Goal: Task Accomplishment & Management: Use online tool/utility

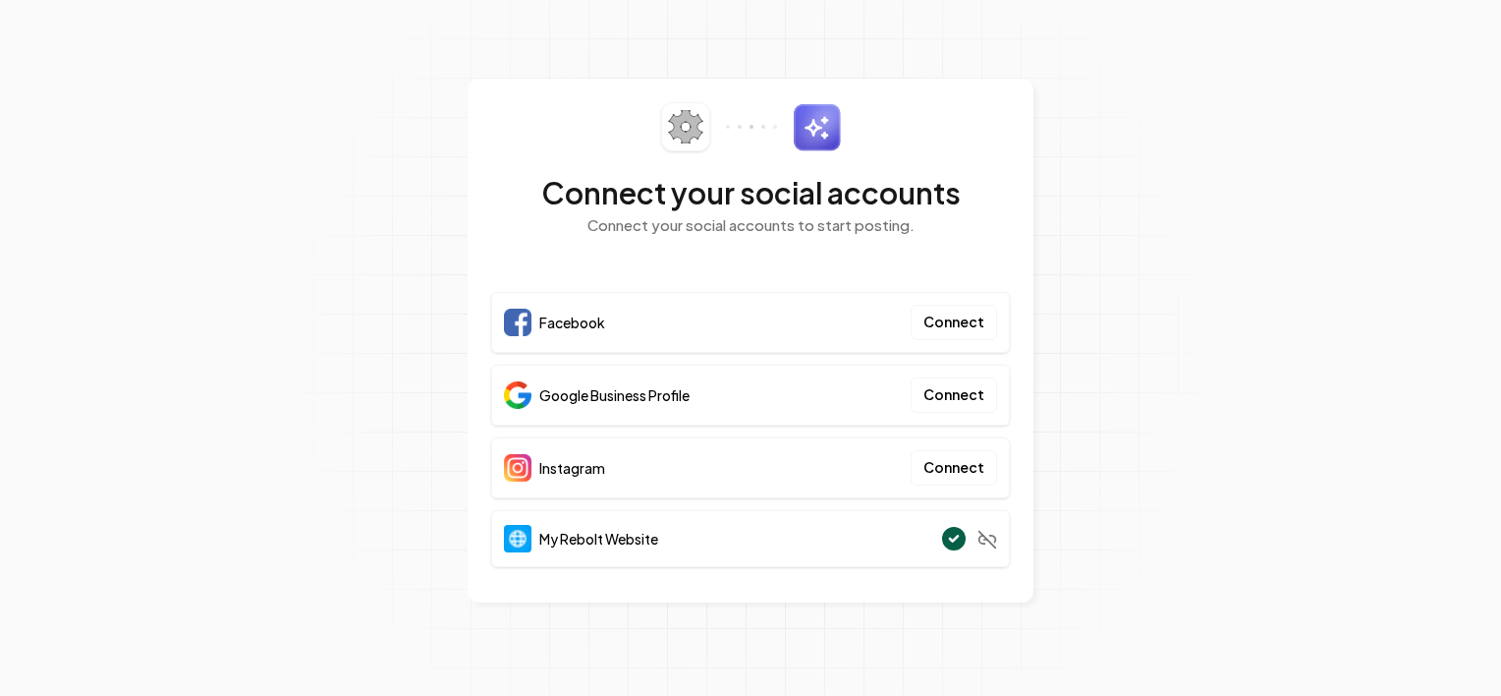
click at [776, 465] on div "Instagram Connect" at bounding box center [750, 467] width 519 height 61
click at [949, 468] on button "Connect" at bounding box center [954, 467] width 86 height 35
click at [800, 378] on div "Google Business Profile Connect" at bounding box center [750, 395] width 519 height 61
click at [953, 313] on button "Connect" at bounding box center [954, 322] width 86 height 35
click at [828, 325] on div "Facebook Connect" at bounding box center [750, 322] width 519 height 61
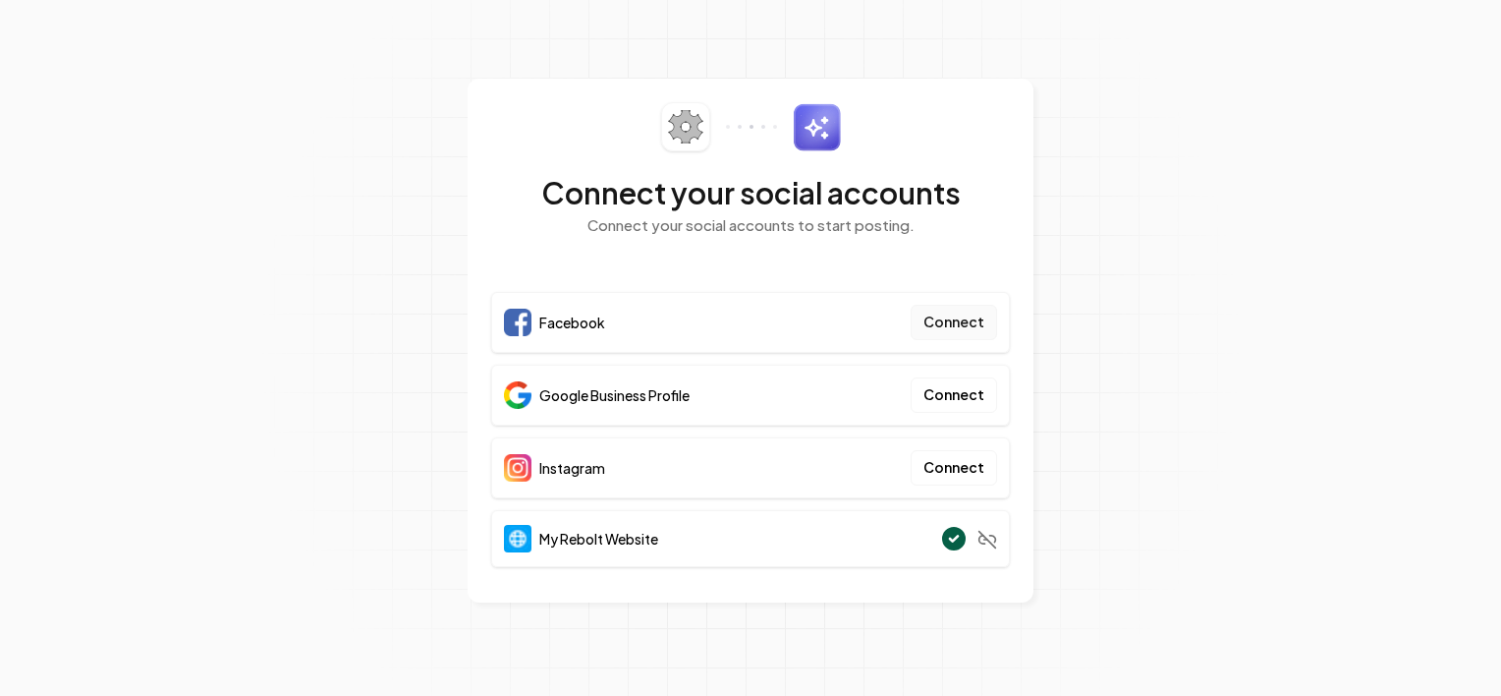
click at [962, 322] on button "Connect" at bounding box center [954, 322] width 86 height 35
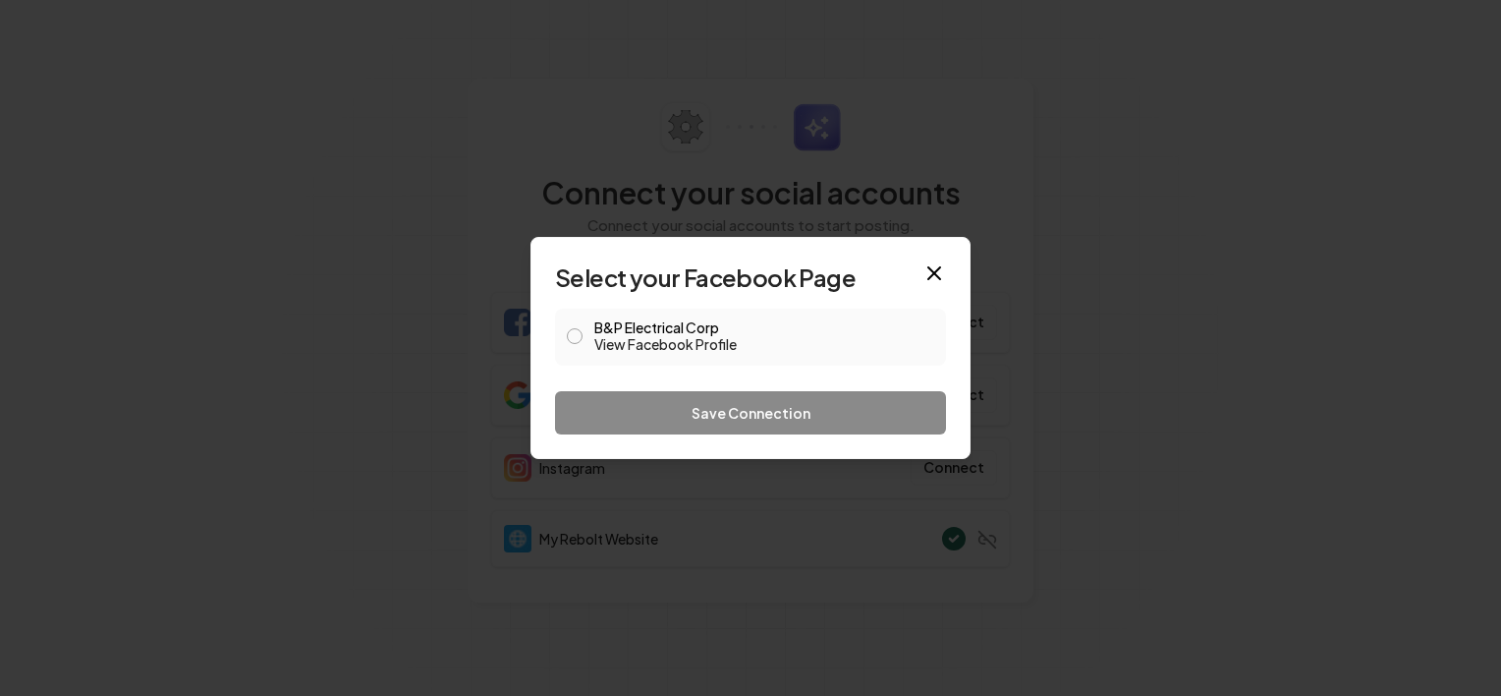
click at [577, 339] on button "B&P Electrical Corp View Facebook Profile" at bounding box center [575, 336] width 16 height 16
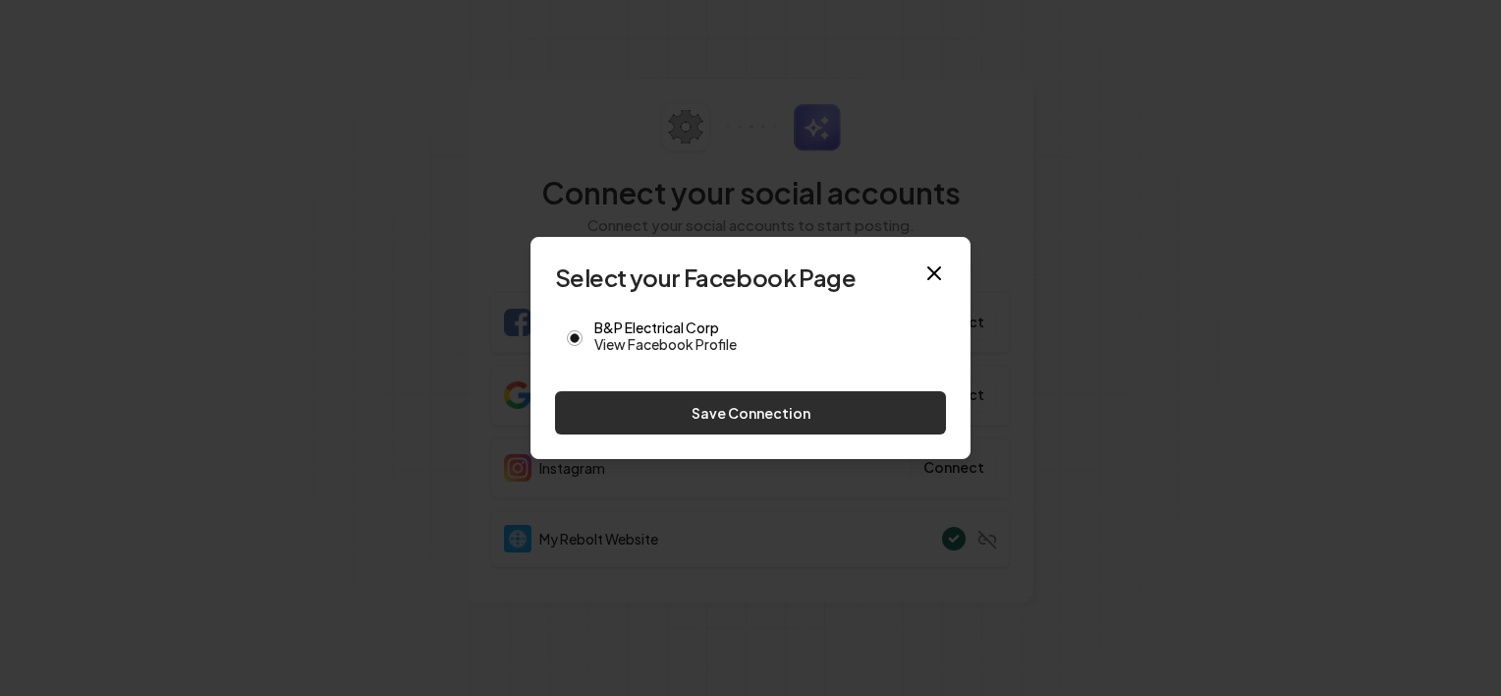
click at [668, 422] on button "Save Connection" at bounding box center [750, 412] width 391 height 43
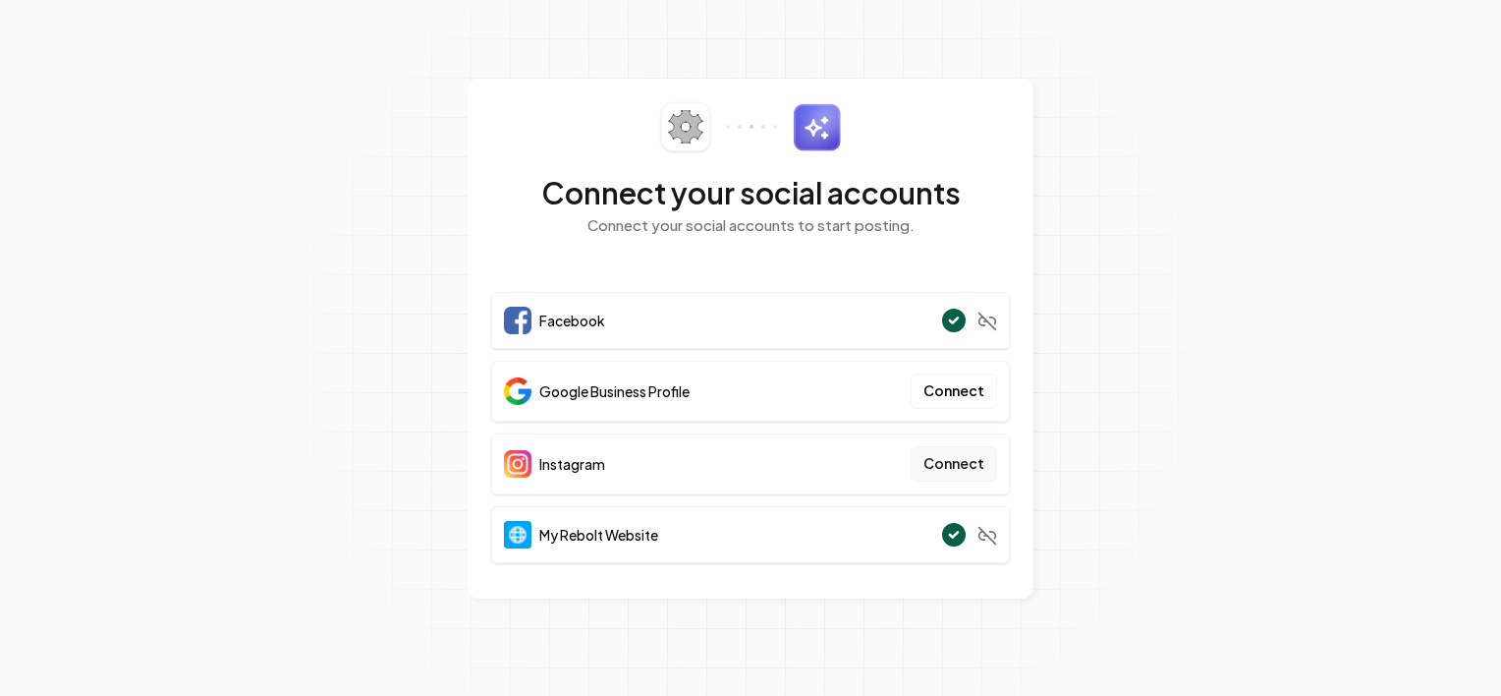
click at [959, 459] on button "Connect" at bounding box center [954, 463] width 86 height 35
click at [957, 397] on button "Connect" at bounding box center [954, 390] width 86 height 35
click at [945, 397] on button "Connect" at bounding box center [954, 390] width 86 height 35
click at [943, 472] on button "Connect" at bounding box center [954, 463] width 86 height 35
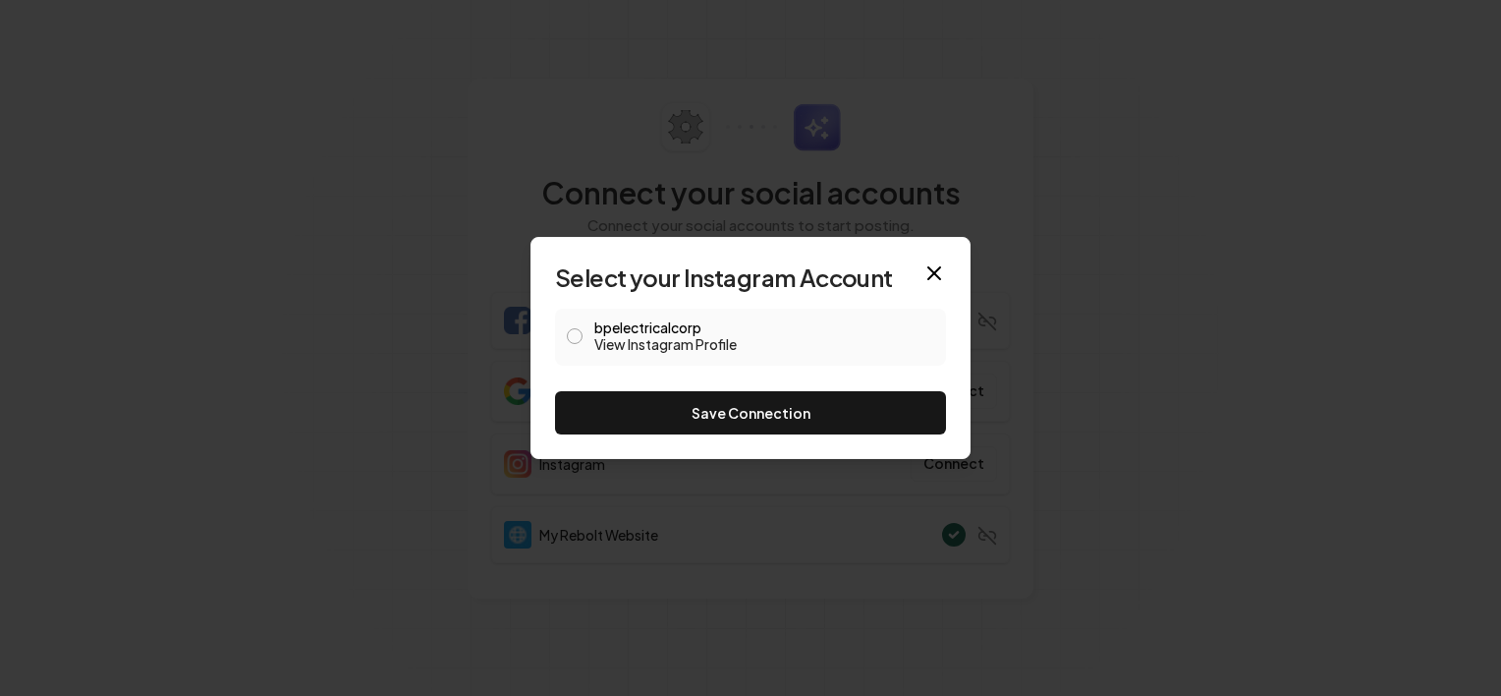
click at [578, 338] on button "bpelectricalcorp View Instagram Profile" at bounding box center [575, 336] width 16 height 16
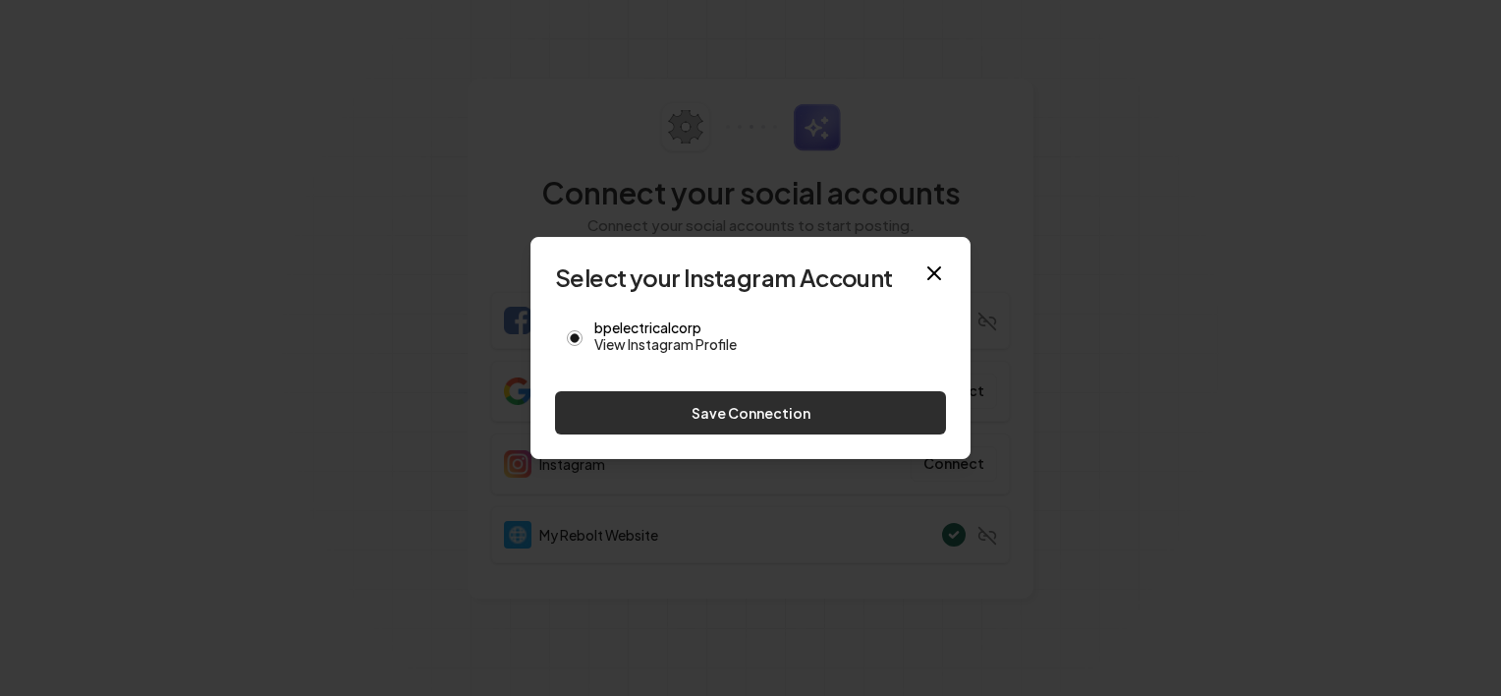
click at [616, 417] on button "Save Connection" at bounding box center [750, 412] width 391 height 43
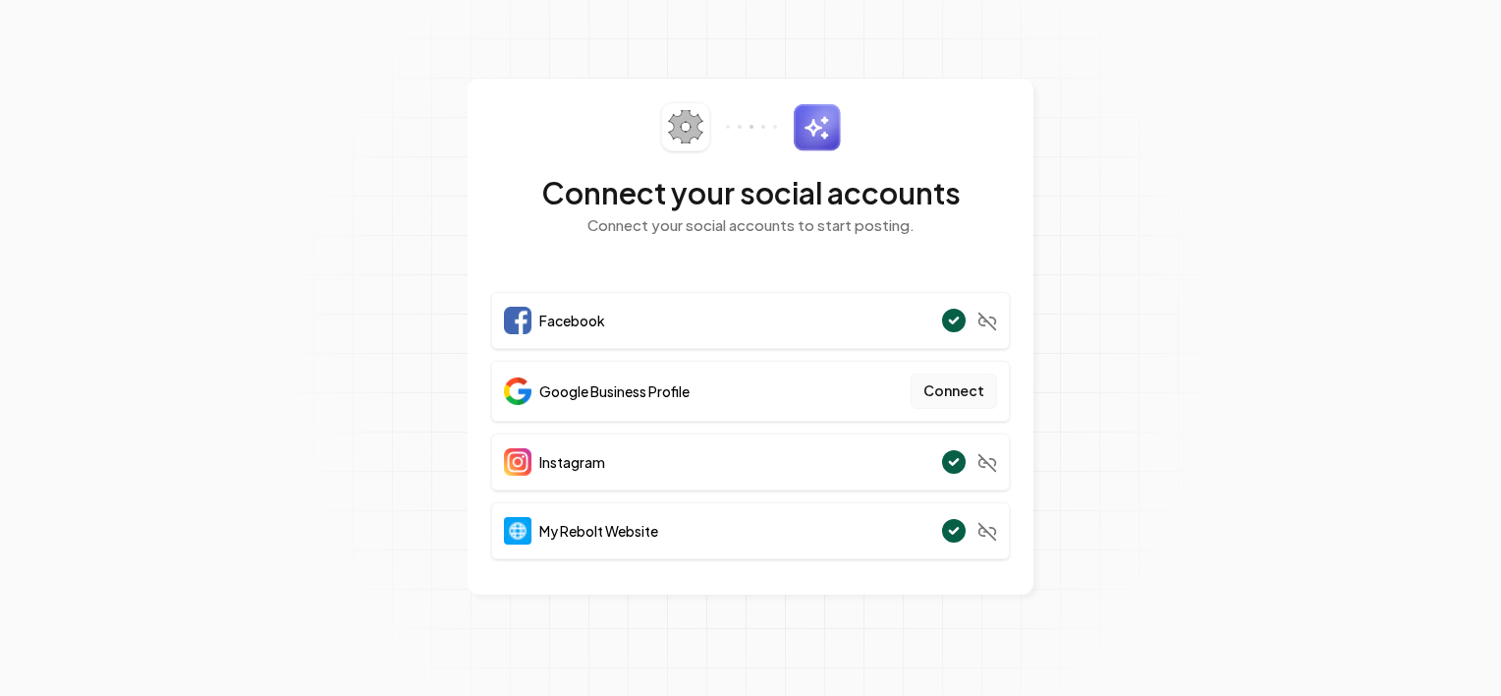
click at [935, 400] on button "Connect" at bounding box center [954, 390] width 86 height 35
